Goal: Find specific page/section: Find specific page/section

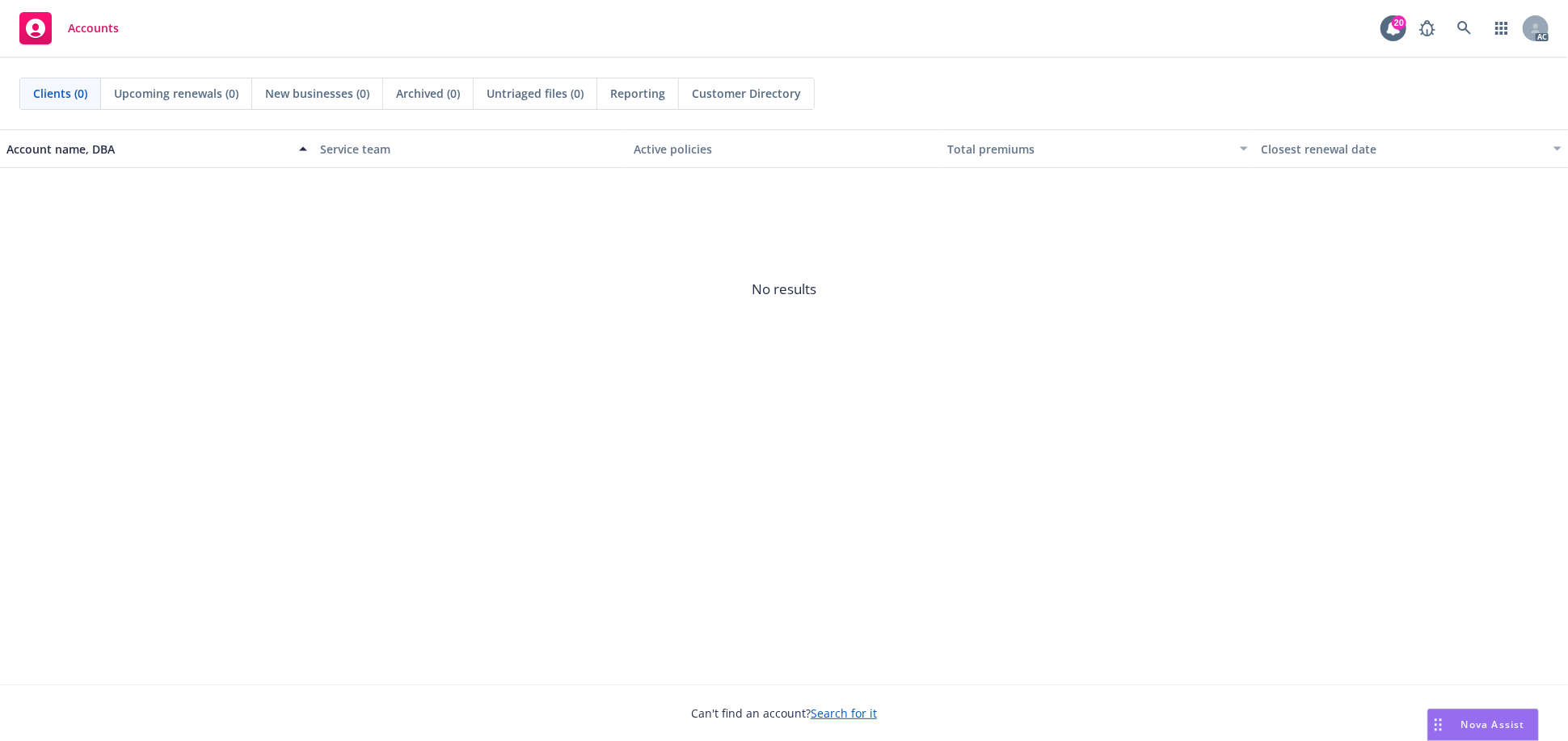
click at [814, 277] on span "No results" at bounding box center [784, 288] width 1568 height 242
drag, startPoint x: 815, startPoint y: 290, endPoint x: 778, endPoint y: 299, distance: 38.1
click at [778, 299] on span "No results" at bounding box center [784, 288] width 1568 height 242
click at [867, 295] on span "No results" at bounding box center [784, 288] width 1568 height 242
click at [1292, 78] on div "Clients (0) Upcoming renewals (0) New businesses (0) Archived (0) Untriaged fil…" at bounding box center [784, 94] width 1529 height 33
